Goal: Task Accomplishment & Management: Complete application form

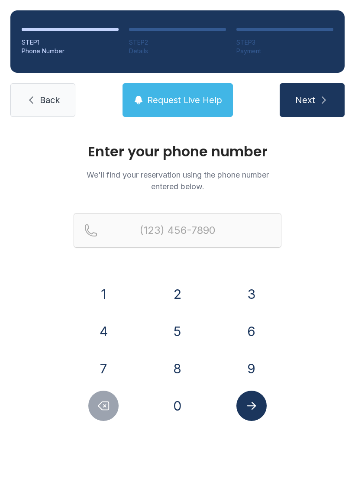
click at [251, 369] on button "9" at bounding box center [252, 369] width 30 height 30
click at [113, 299] on button "1" at bounding box center [103, 294] width 30 height 30
click at [184, 404] on button "0" at bounding box center [178, 406] width 30 height 30
click at [252, 343] on button "6" at bounding box center [252, 331] width 30 height 30
click at [185, 294] on button "2" at bounding box center [178, 294] width 30 height 30
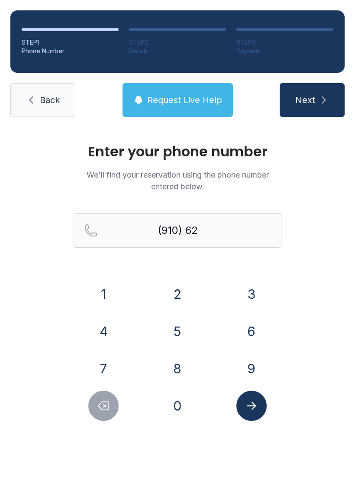
click at [109, 361] on button "7" at bounding box center [103, 369] width 30 height 30
click at [111, 334] on button "4" at bounding box center [103, 331] width 30 height 30
click at [113, 372] on button "7" at bounding box center [103, 369] width 30 height 30
click at [111, 301] on button "1" at bounding box center [103, 294] width 30 height 30
click at [247, 368] on button "9" at bounding box center [252, 369] width 30 height 30
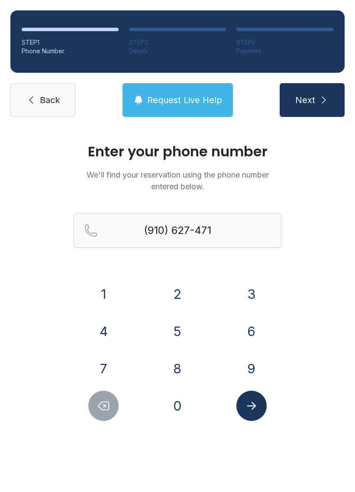
type input "[PHONE_NUMBER]"
click at [256, 404] on icon "Submit lookup form" at bounding box center [251, 406] width 13 height 13
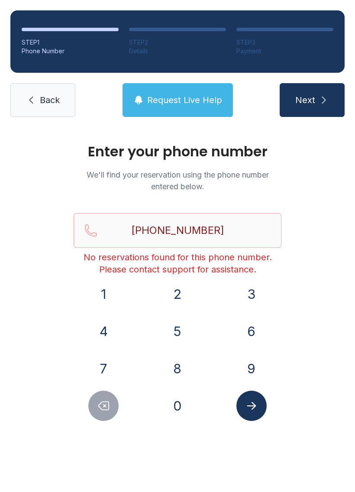
click at [50, 91] on link "Back" at bounding box center [42, 100] width 65 height 34
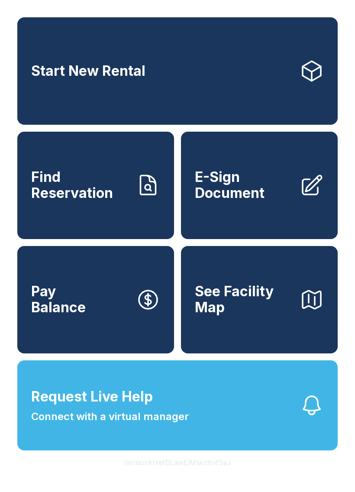
click at [272, 187] on span "E-Sign Document" at bounding box center [244, 185] width 98 height 32
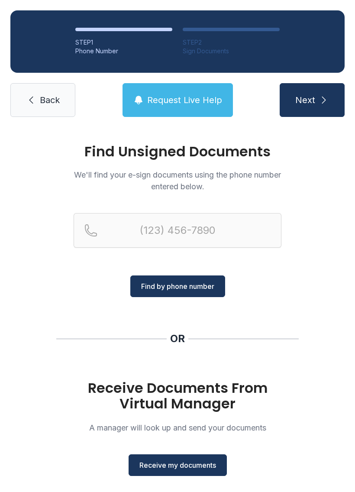
click at [203, 463] on span "Receive my documents" at bounding box center [178, 465] width 77 height 10
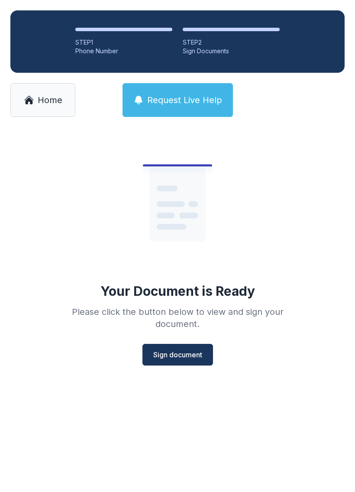
click at [194, 345] on button "Sign document" at bounding box center [178, 355] width 71 height 22
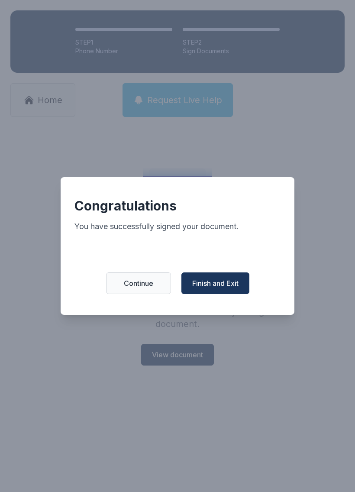
click at [241, 284] on button "Finish and Exit" at bounding box center [216, 284] width 68 height 22
